Goal: Information Seeking & Learning: Learn about a topic

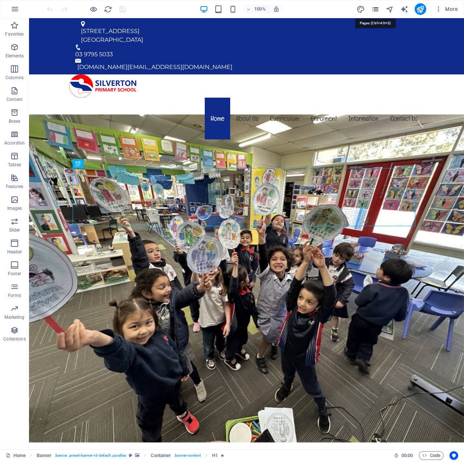
click at [375, 10] on icon "pages" at bounding box center [375, 9] width 8 height 8
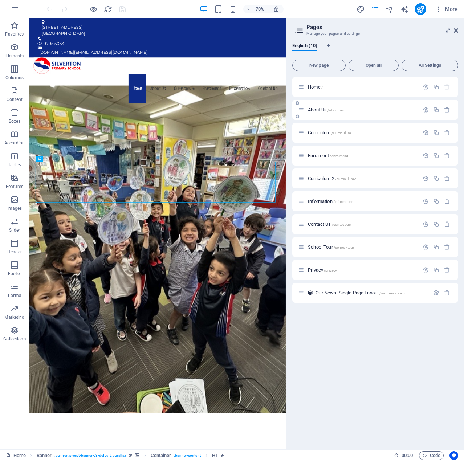
click at [320, 106] on div "About Us /about-us" at bounding box center [358, 110] width 121 height 8
click at [328, 113] on div "About Us /about-us" at bounding box center [358, 110] width 121 height 8
click at [306, 111] on div "About Us /about-us" at bounding box center [362, 109] width 113 height 5
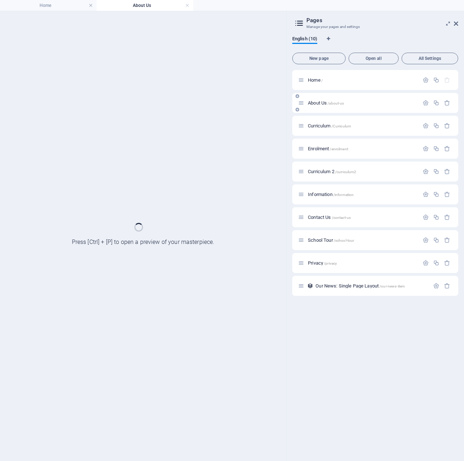
click at [306, 111] on div "About Us /about-us" at bounding box center [375, 103] width 166 height 20
click at [320, 125] on span "Curriculum /Curriculum" at bounding box center [329, 125] width 43 height 5
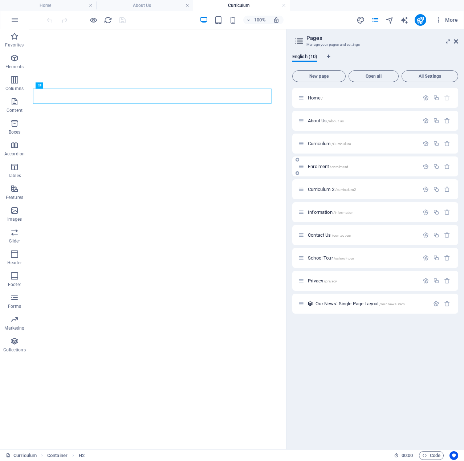
click at [325, 166] on span "Enrolment /enrolment" at bounding box center [328, 166] width 40 height 5
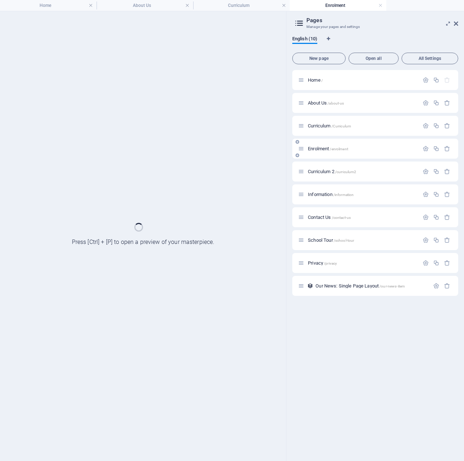
click at [325, 166] on div "Curriculum 2 /curriculum2" at bounding box center [375, 172] width 166 height 20
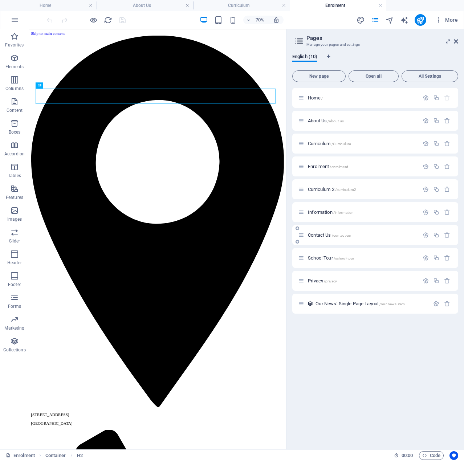
click at [320, 212] on span "Information /information" at bounding box center [331, 211] width 46 height 5
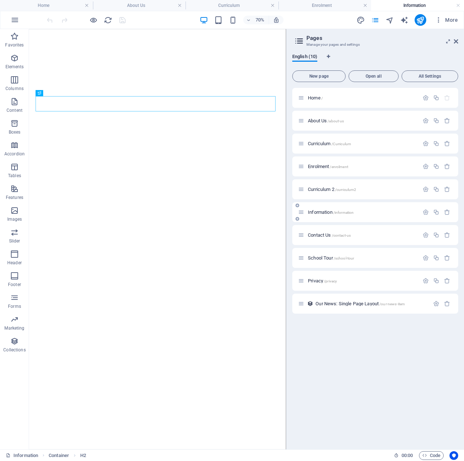
click at [322, 219] on div "Information /information" at bounding box center [375, 212] width 166 height 20
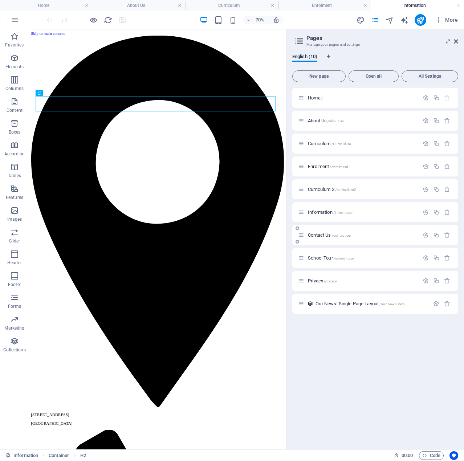
click at [321, 236] on span "Contact Us /contact-us" at bounding box center [329, 234] width 43 height 5
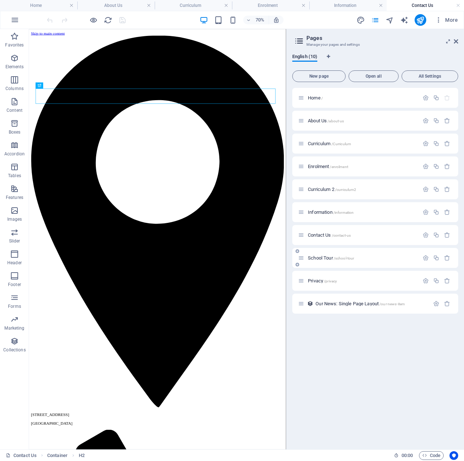
click at [320, 260] on span "School Tour /school-tour" at bounding box center [331, 257] width 46 height 5
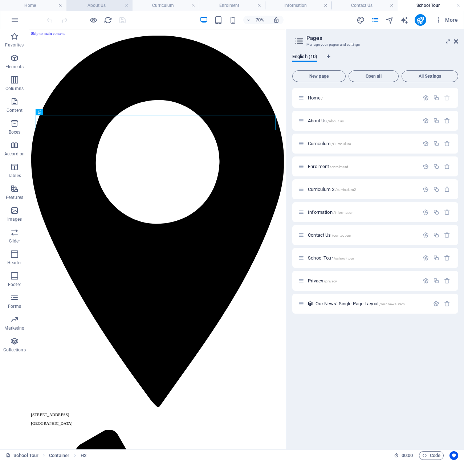
click at [99, 6] on h4 "About Us" at bounding box center [99, 5] width 66 height 8
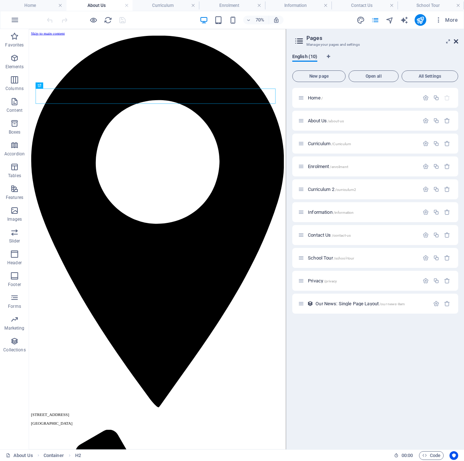
click at [456, 42] on icon at bounding box center [456, 41] width 4 height 6
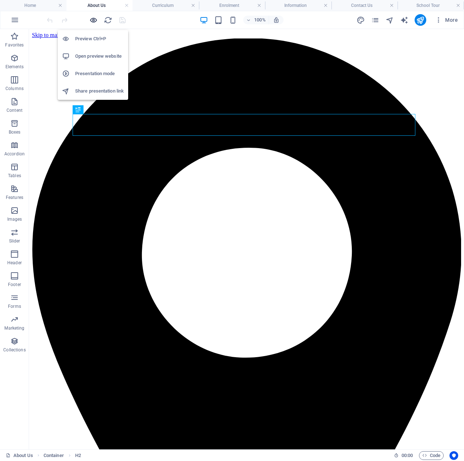
click at [93, 23] on icon "button" at bounding box center [93, 20] width 8 height 8
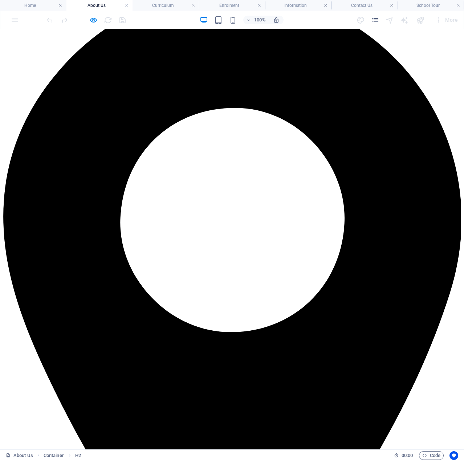
scroll to position [36, 0]
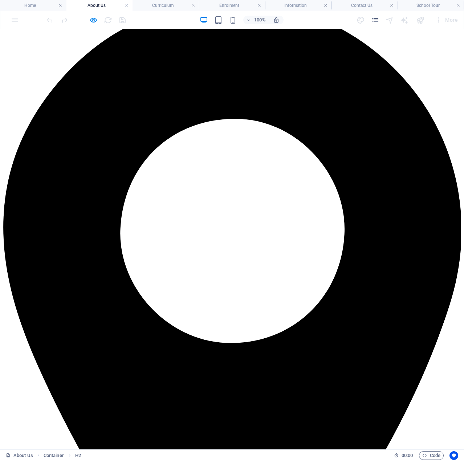
drag, startPoint x: 64, startPoint y: 171, endPoint x: 355, endPoint y: 353, distance: 342.9
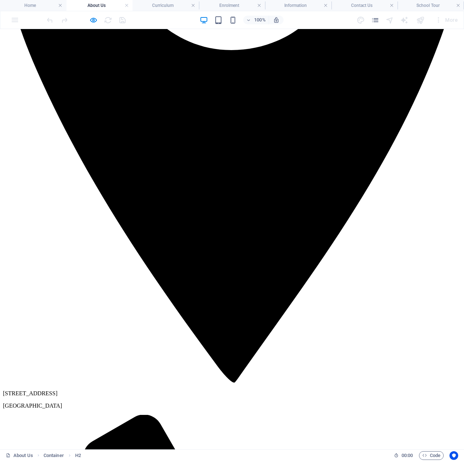
scroll to position [363, 0]
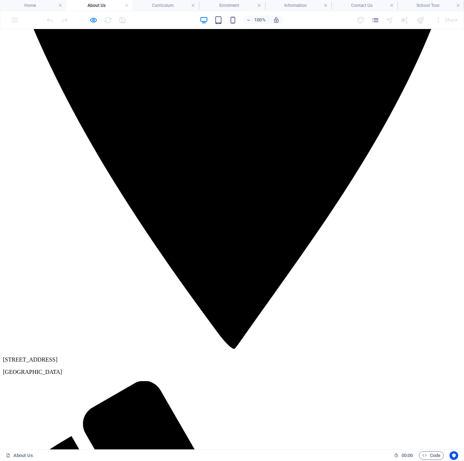
copy div "Loremi Dolorsi Ametcon ad eli Seddo Eius Tempo, inc utlabor etdolo ma aliq en a…"
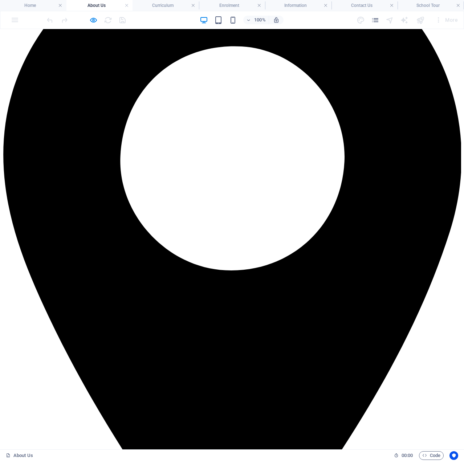
scroll to position [73, 0]
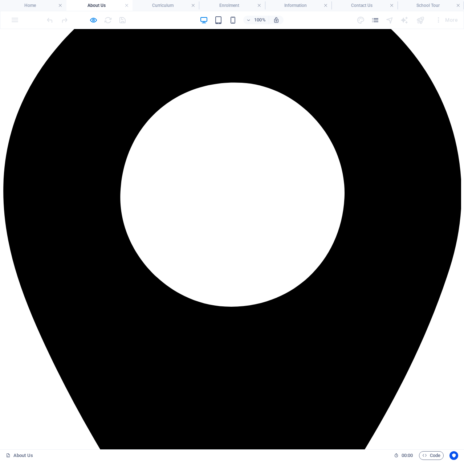
drag, startPoint x: 66, startPoint y: 136, endPoint x: 342, endPoint y: 373, distance: 363.0
copy div "Vision Statement [GEOGRAPHIC_DATA] is committed to providing a learning environ…"
drag, startPoint x: 198, startPoint y: 113, endPoint x: 245, endPoint y: 95, distance: 50.0
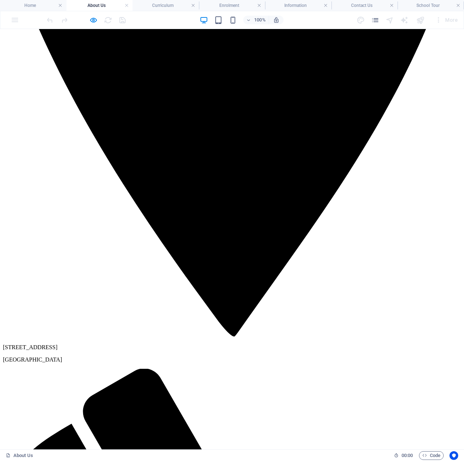
scroll to position [416, 0]
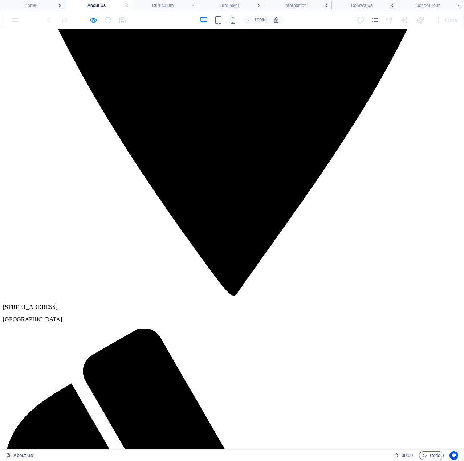
drag, startPoint x: 64, startPoint y: 135, endPoint x: 344, endPoint y: 258, distance: 306.0
copy div "L ipsumdo sita con Adipiscin Elit Seddoei, Temporin utl Etdolorem Aliquae, A mi…"
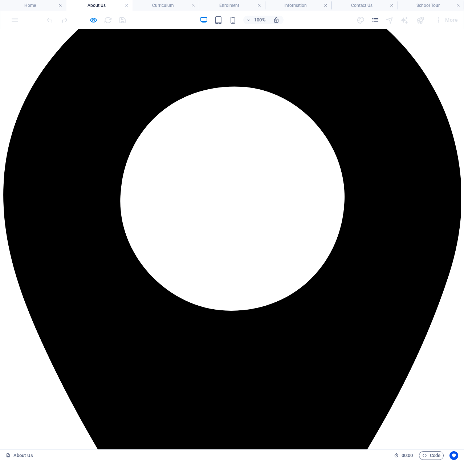
scroll to position [0, 0]
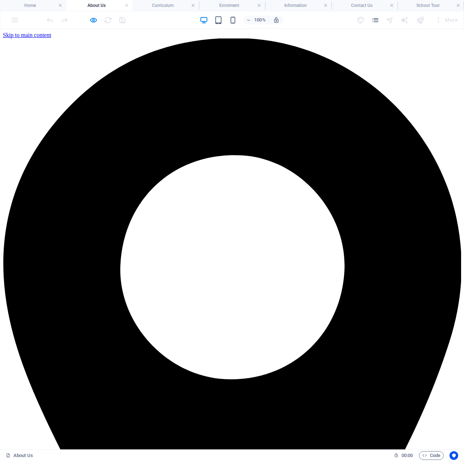
drag, startPoint x: 148, startPoint y: 260, endPoint x: 60, endPoint y: 209, distance: 101.6
copy div "Reports and Plans 2024 Annual Report Annual Implementation Plan [DATE]-[DATE] S…"
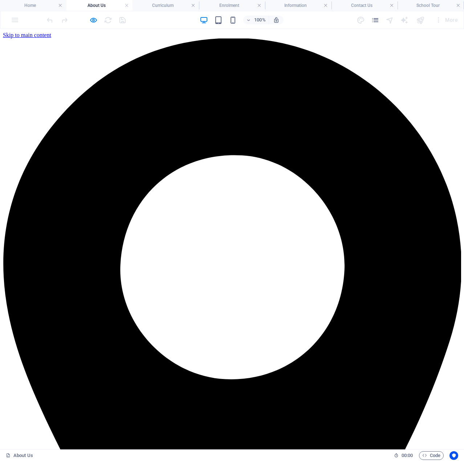
drag, startPoint x: 65, startPoint y: 207, endPoint x: 152, endPoint y: 295, distance: 123.7
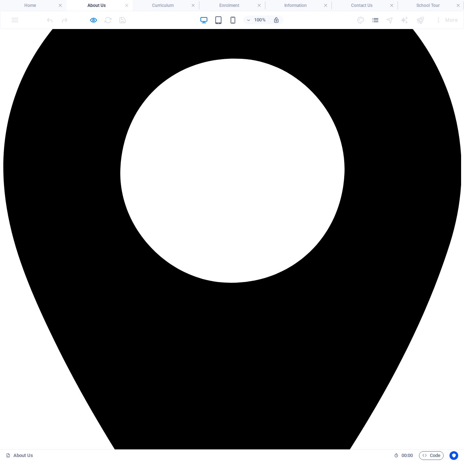
scroll to position [182, 0]
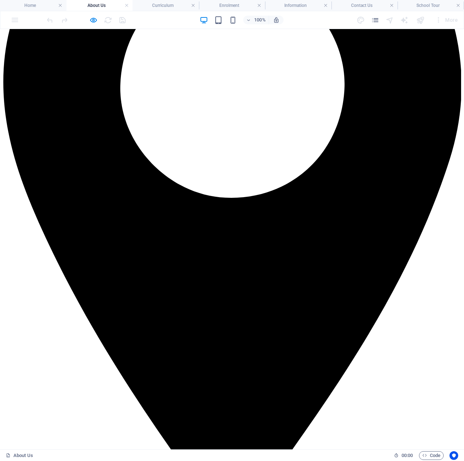
copy div "Policies [GEOGRAPHIC_DATA] is currently reviewing all of the school policies. A…"
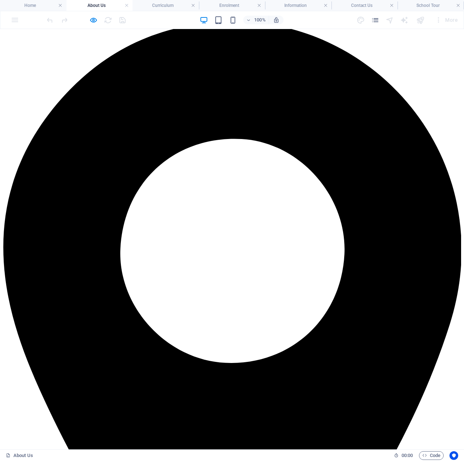
scroll to position [0, 0]
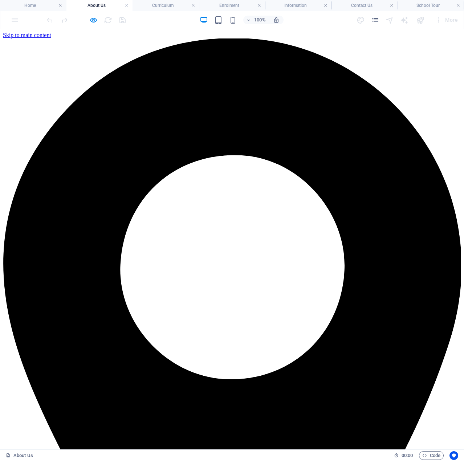
drag, startPoint x: 300, startPoint y: 231, endPoint x: 304, endPoint y: 233, distance: 4.4
drag, startPoint x: 66, startPoint y: 208, endPoint x: 211, endPoint y: 240, distance: 147.6
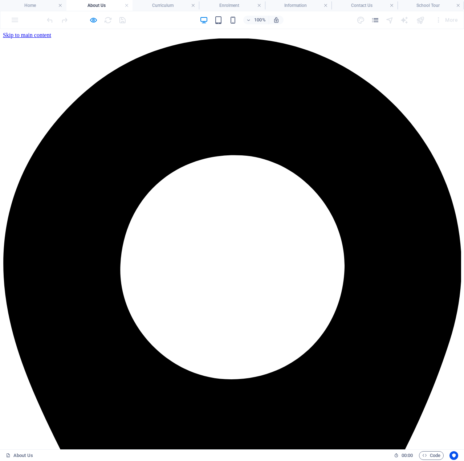
copy div "Meet our Staff Here are our Staff for 2025. Please click photo for more details."
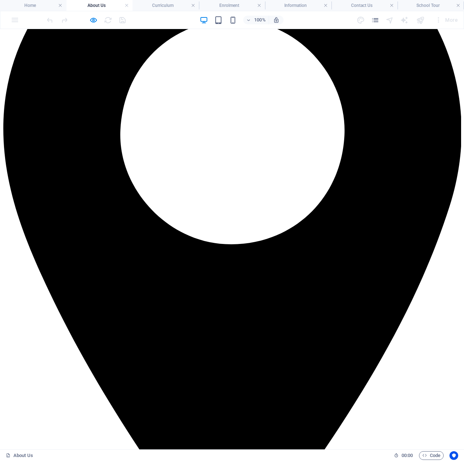
scroll to position [145, 0]
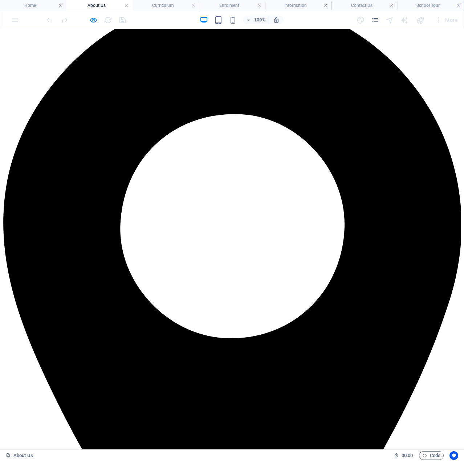
scroll to position [0, 0]
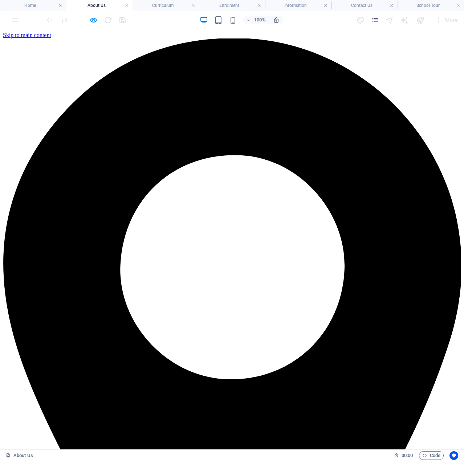
drag, startPoint x: 125, startPoint y: 133, endPoint x: 235, endPoint y: 200, distance: 128.4
copy div "Our Curriculum [PERSON_NAME]’s curriculum is at the forefront of education. It …"
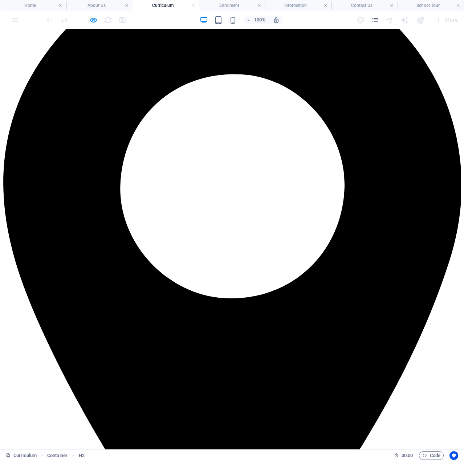
scroll to position [145, 0]
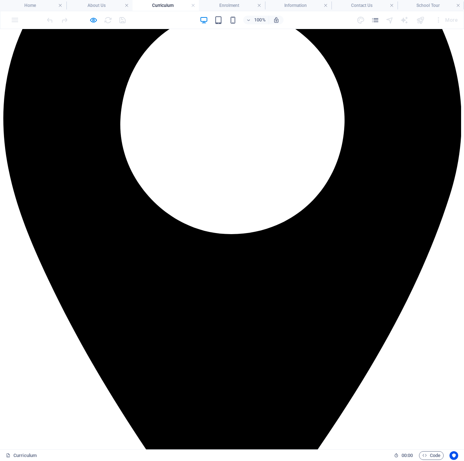
drag, startPoint x: 190, startPoint y: 272, endPoint x: 151, endPoint y: 109, distance: 167.9
copy div "Loremips Do Sitametco Adipisc Elitse do eiusmodtemp inci utlabo etdolore magnaa…"
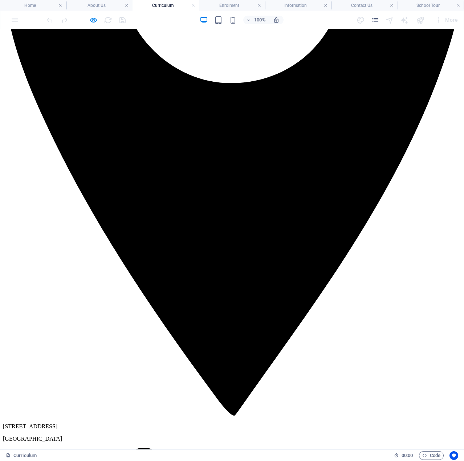
scroll to position [327, 0]
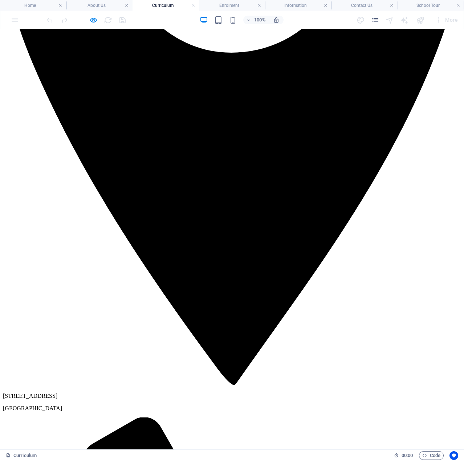
drag, startPoint x: 152, startPoint y: 97, endPoint x: 349, endPoint y: 288, distance: 274.5
copy div "Numeracy The Numeracy Program at [GEOGRAPHIC_DATA] aims to be relevant and appl…"
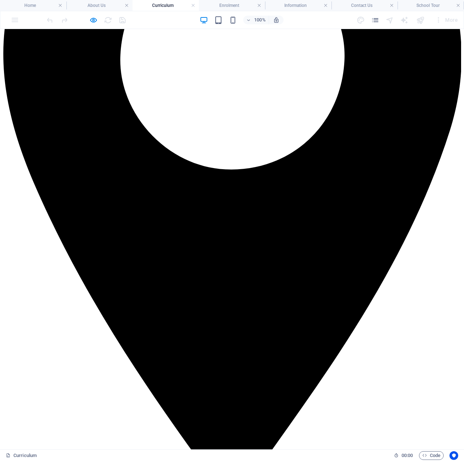
scroll to position [109, 0]
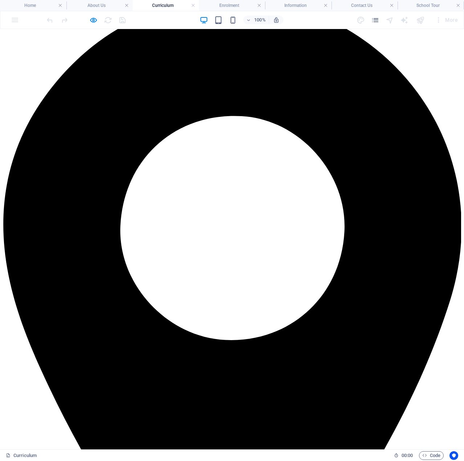
scroll to position [0, 0]
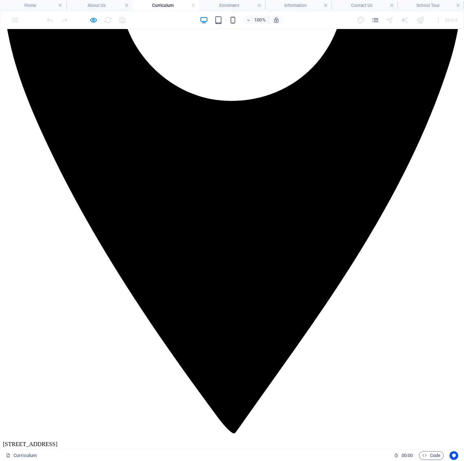
scroll to position [327, 0]
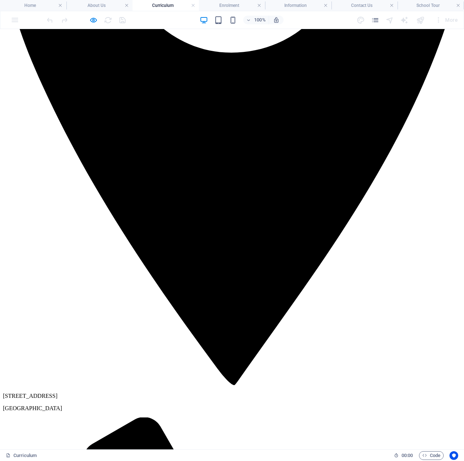
drag, startPoint x: 151, startPoint y: 131, endPoint x: 381, endPoint y: 318, distance: 296.8
copy div "Loremip Do Sitametco ad elitsed doei Tempori ut labo et dolorema aliq. Eni Admi…"
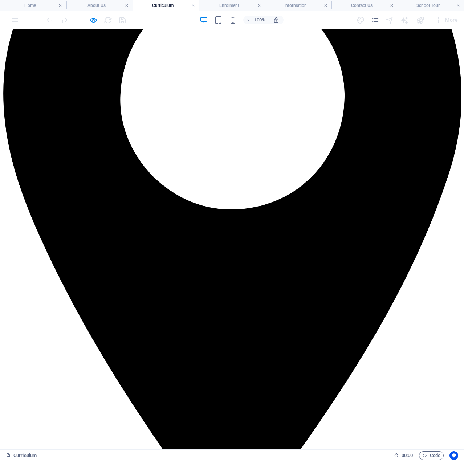
scroll to position [109, 0]
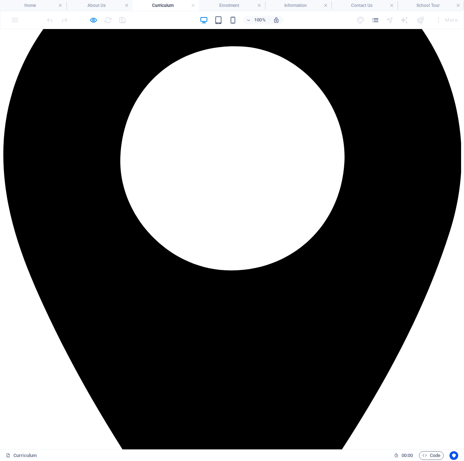
drag, startPoint x: 254, startPoint y: 234, endPoint x: 149, endPoint y: 131, distance: 147.4
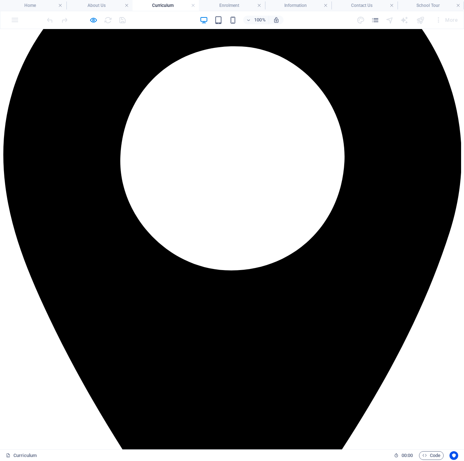
drag, startPoint x: 410, startPoint y: 383, endPoint x: 148, endPoint y: 131, distance: 363.9
drag, startPoint x: 148, startPoint y: 135, endPoint x: 414, endPoint y: 300, distance: 313.1
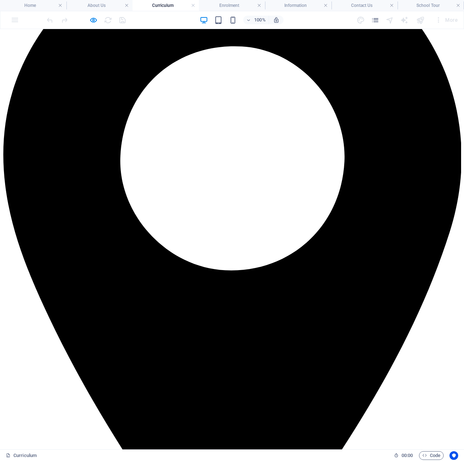
drag, startPoint x: 151, startPoint y: 138, endPoint x: 402, endPoint y: 354, distance: 331.6
drag, startPoint x: 153, startPoint y: 135, endPoint x: 395, endPoint y: 316, distance: 301.7
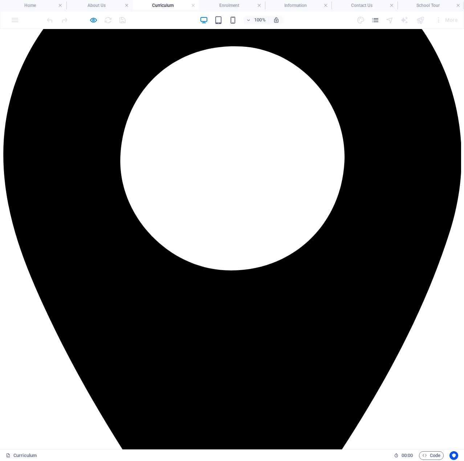
drag, startPoint x: 412, startPoint y: 327, endPoint x: 142, endPoint y: 153, distance: 321.7
drag, startPoint x: 260, startPoint y: 214, endPoint x: 219, endPoint y: 248, distance: 52.9
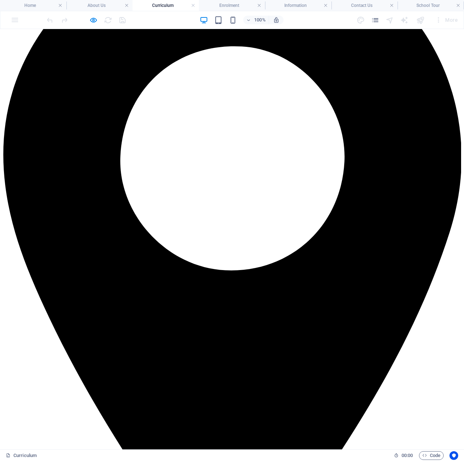
drag, startPoint x: 149, startPoint y: 134, endPoint x: 325, endPoint y: 320, distance: 256.1
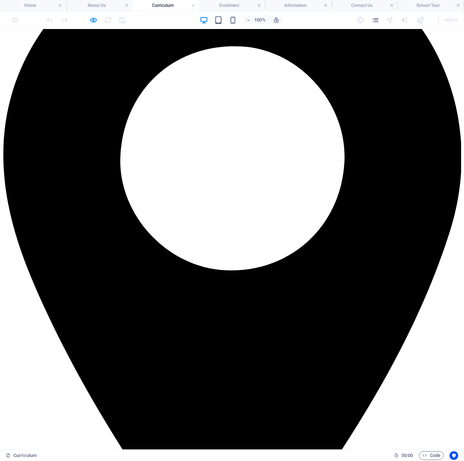
drag, startPoint x: 150, startPoint y: 137, endPoint x: 369, endPoint y: 341, distance: 299.0
drag, startPoint x: 83, startPoint y: 384, endPoint x: 89, endPoint y: 373, distance: 12.7
drag, startPoint x: 339, startPoint y: 241, endPoint x: 379, endPoint y: 275, distance: 52.3
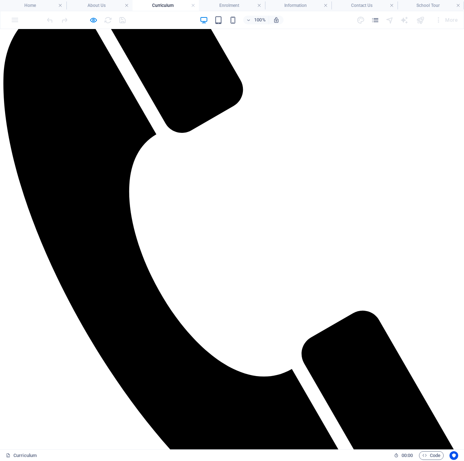
scroll to position [824, 0]
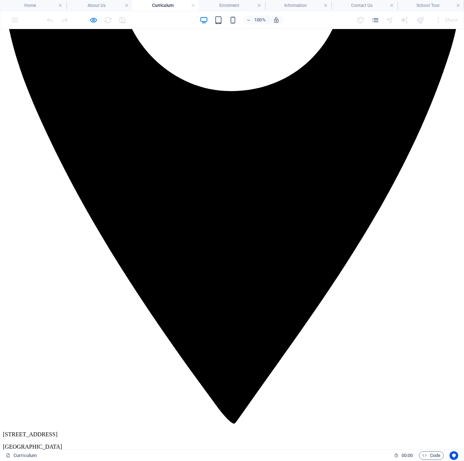
scroll to position [243, 0]
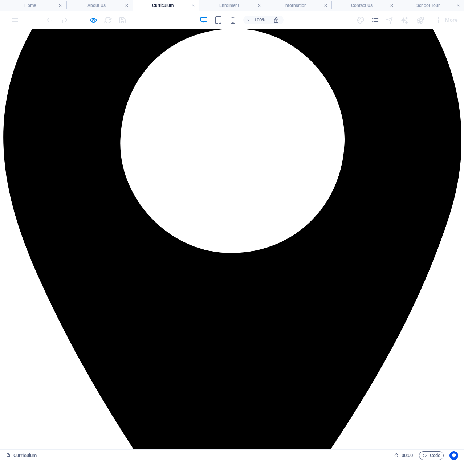
scroll to position [126, 0]
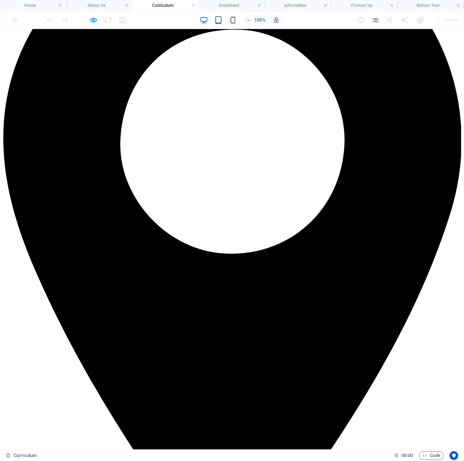
drag, startPoint x: 149, startPoint y: 116, endPoint x: 416, endPoint y: 294, distance: 320.8
drag, startPoint x: 149, startPoint y: 117, endPoint x: 423, endPoint y: 330, distance: 347.2
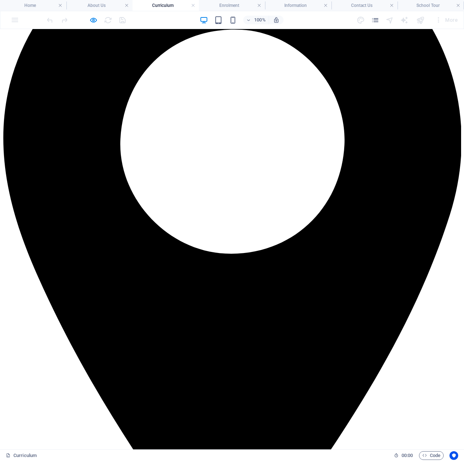
click at [234, 6] on h4 "Enrolment" at bounding box center [232, 5] width 66 height 8
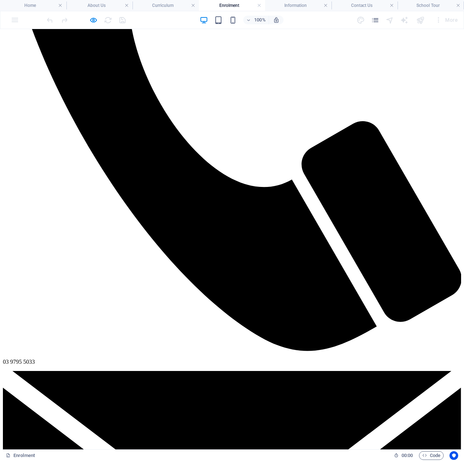
scroll to position [1017, 0]
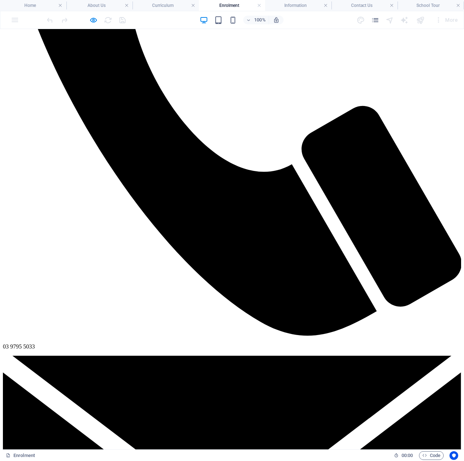
drag, startPoint x: 50, startPoint y: 329, endPoint x: 294, endPoint y: 300, distance: 245.4
drag, startPoint x: 298, startPoint y: 3, endPoint x: 301, endPoint y: 7, distance: 4.9
click at [298, 3] on h4 "Information" at bounding box center [298, 5] width 66 height 8
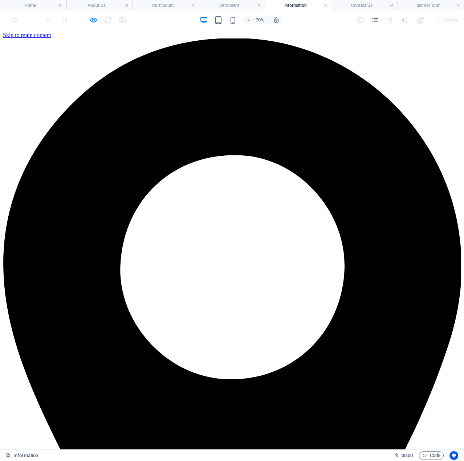
scroll to position [0, 0]
drag, startPoint x: 357, startPoint y: 223, endPoint x: 146, endPoint y: 180, distance: 215.4
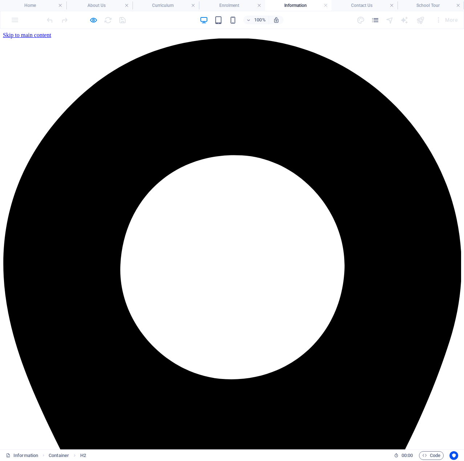
drag, startPoint x: 147, startPoint y: 182, endPoint x: 458, endPoint y: 279, distance: 326.5
drag, startPoint x: 150, startPoint y: 181, endPoint x: 305, endPoint y: 370, distance: 244.0
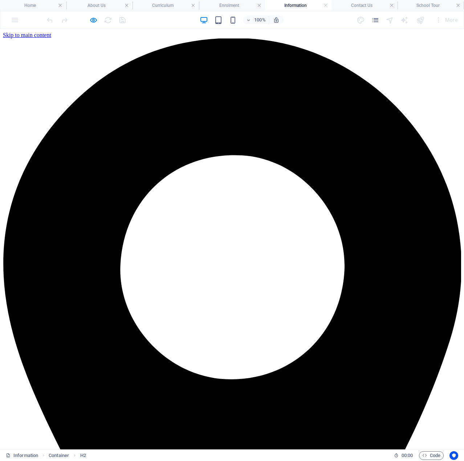
drag, startPoint x: 148, startPoint y: 179, endPoint x: 401, endPoint y: 346, distance: 303.0
drag, startPoint x: 146, startPoint y: 179, endPoint x: 449, endPoint y: 334, distance: 341.2
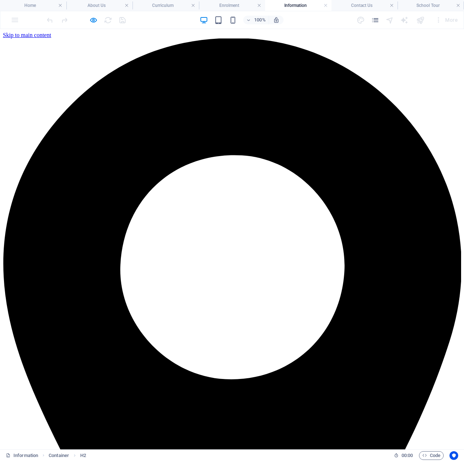
drag, startPoint x: 93, startPoint y: 314, endPoint x: 111, endPoint y: 298, distance: 23.9
drag, startPoint x: 162, startPoint y: 190, endPoint x: 386, endPoint y: 289, distance: 244.3
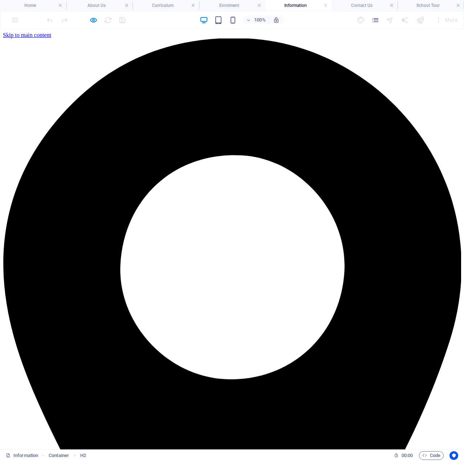
drag, startPoint x: 91, startPoint y: 334, endPoint x: 108, endPoint y: 308, distance: 32.0
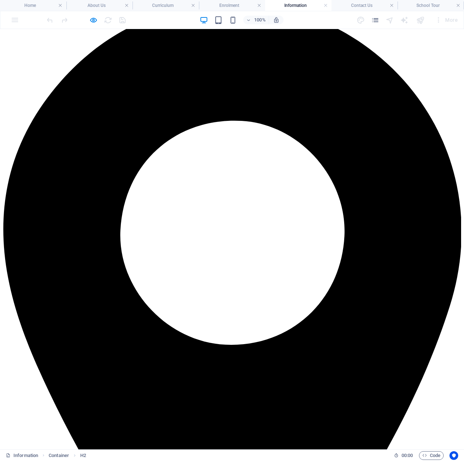
scroll to position [73, 0]
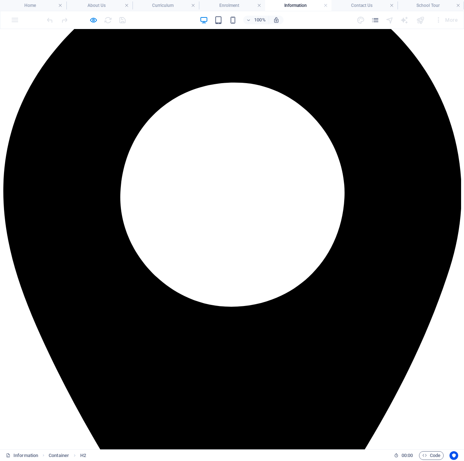
drag, startPoint x: 148, startPoint y: 182, endPoint x: 402, endPoint y: 329, distance: 293.3
drag, startPoint x: 109, startPoint y: 285, endPoint x: 171, endPoint y: 194, distance: 109.8
drag, startPoint x: 150, startPoint y: 109, endPoint x: 302, endPoint y: 232, distance: 195.7
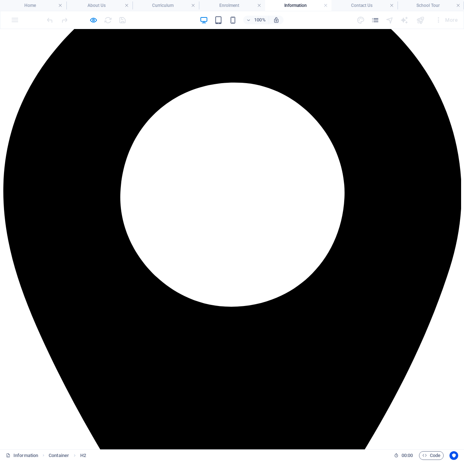
click at [360, 5] on h4 "Contact Us" at bounding box center [364, 5] width 66 height 8
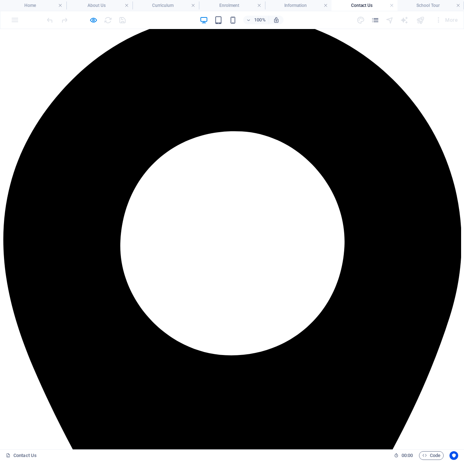
scroll to position [36, 0]
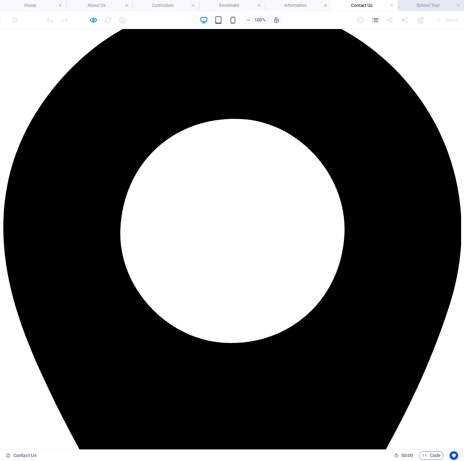
click at [414, 2] on h4 "School Tour" at bounding box center [431, 5] width 66 height 8
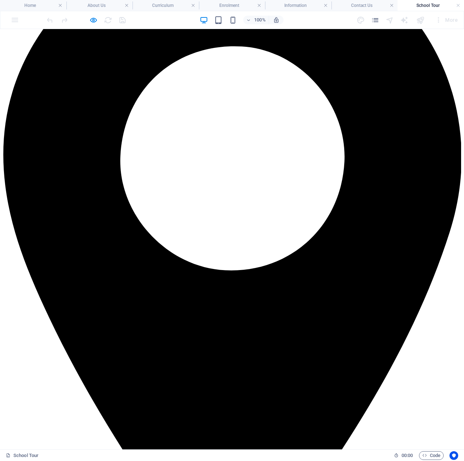
scroll to position [73, 0]
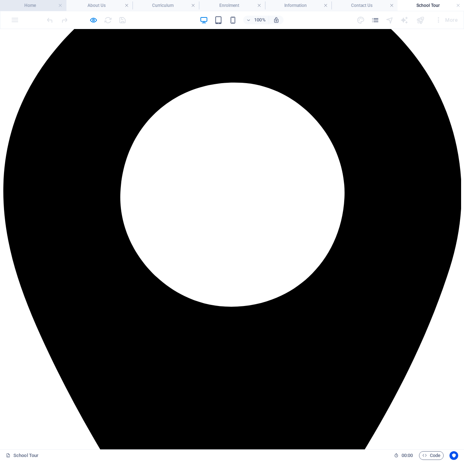
click at [33, 4] on h4 "Home" at bounding box center [33, 5] width 66 height 8
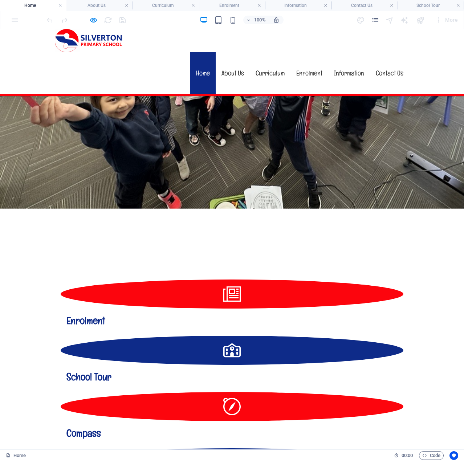
scroll to position [327, 0]
